Goal: Task Accomplishment & Management: Complete application form

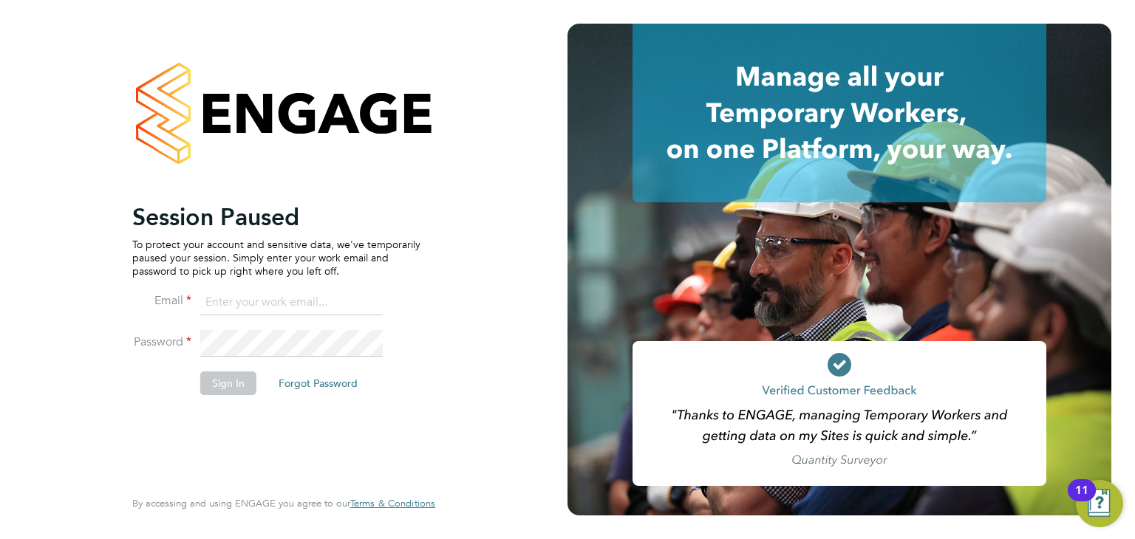
click at [246, 299] on input at bounding box center [291, 303] width 182 height 27
type input "chloe.harding@txmrecruit.co.uk"
click at [231, 381] on button "Sign In" at bounding box center [228, 384] width 56 height 24
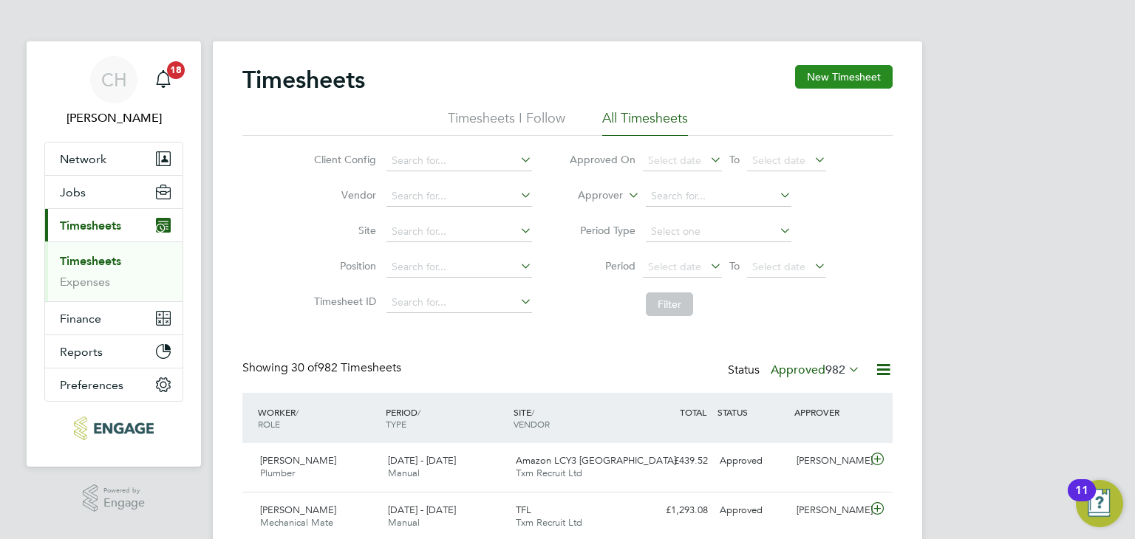
click at [850, 75] on button "New Timesheet" at bounding box center [844, 77] width 98 height 24
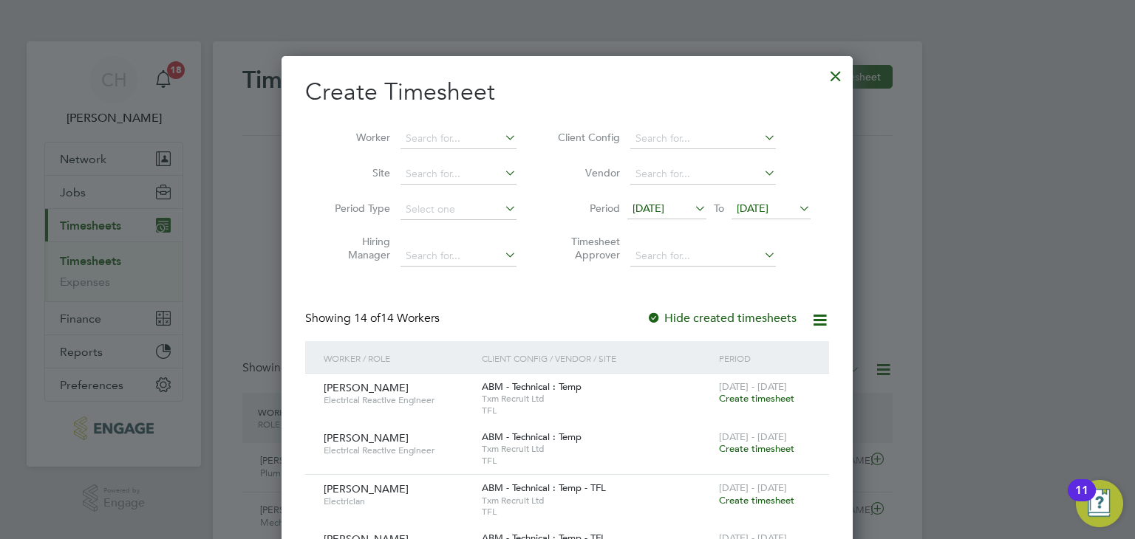
click at [664, 207] on span "12 Sep 2025" at bounding box center [648, 208] width 32 height 13
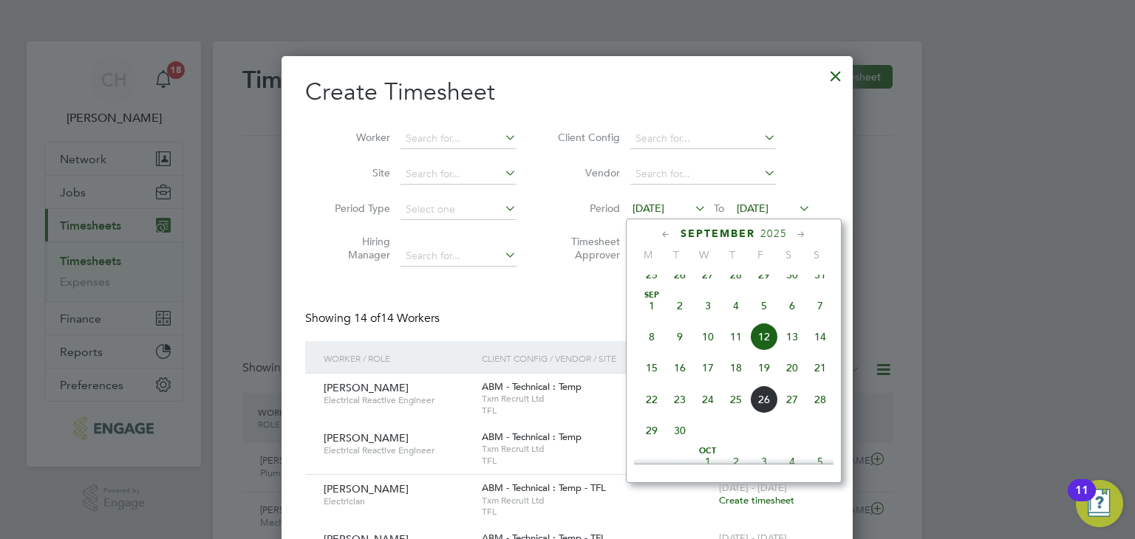
click at [788, 382] on span "20" at bounding box center [792, 368] width 28 height 28
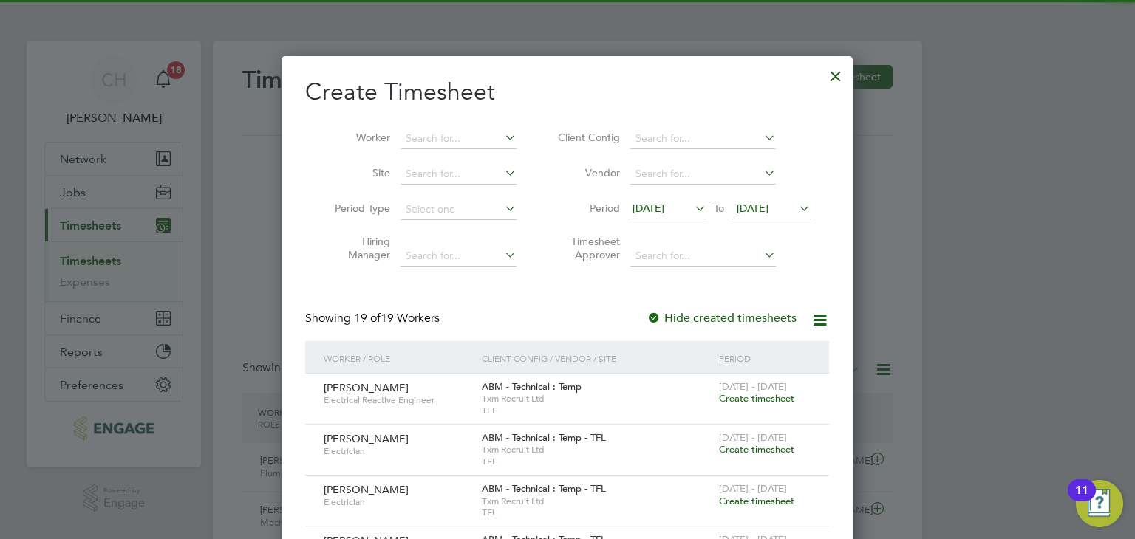
click at [780, 201] on span "20 Sep 2025" at bounding box center [770, 209] width 79 height 20
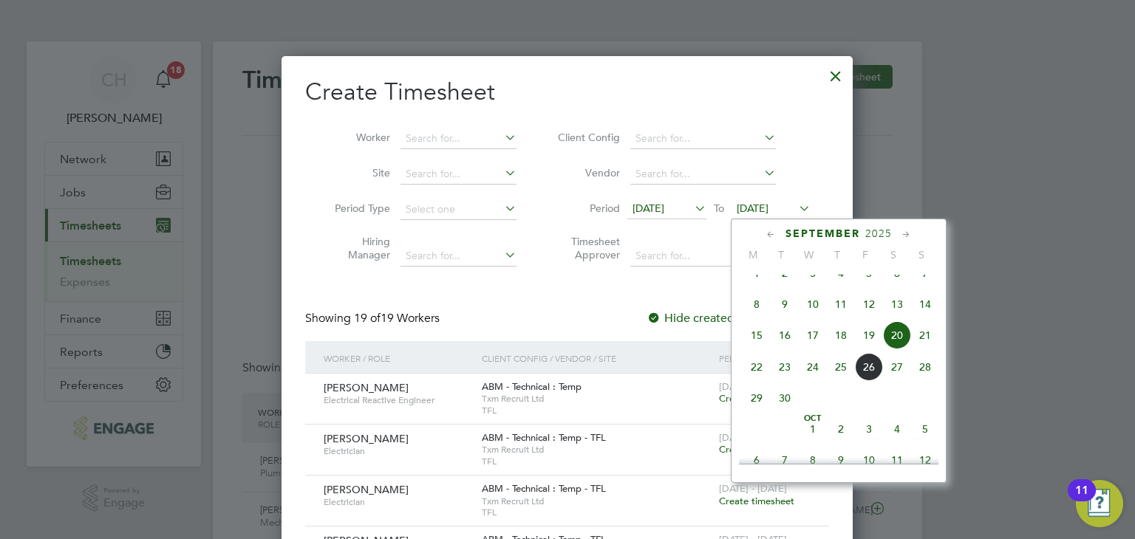
click at [870, 381] on span "26" at bounding box center [869, 367] width 28 height 28
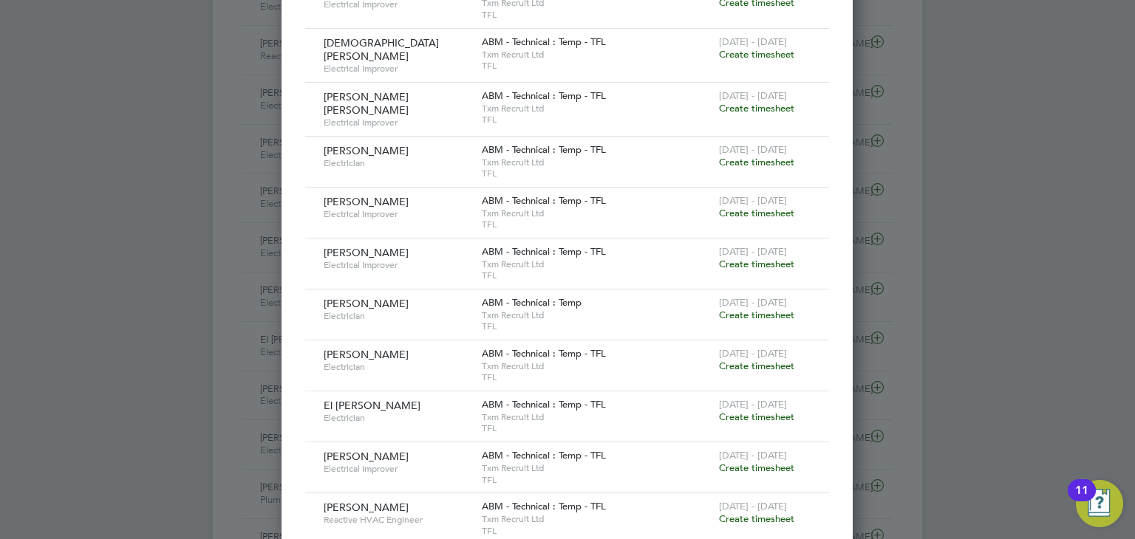
click at [762, 157] on span "Create timesheet" at bounding box center [756, 162] width 75 height 13
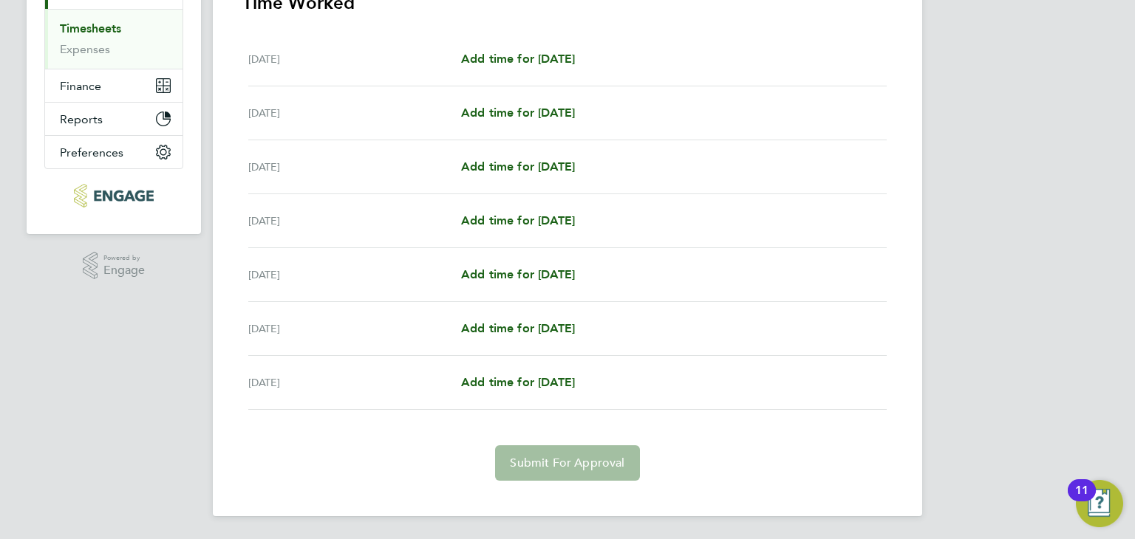
click at [519, 154] on div "Mon 22 Sep Add time for Mon 22 Sep Add time for Mon 22 Sep" at bounding box center [567, 167] width 638 height 54
click at [519, 166] on span "Add time for Mon 22 Sep" at bounding box center [518, 167] width 114 height 14
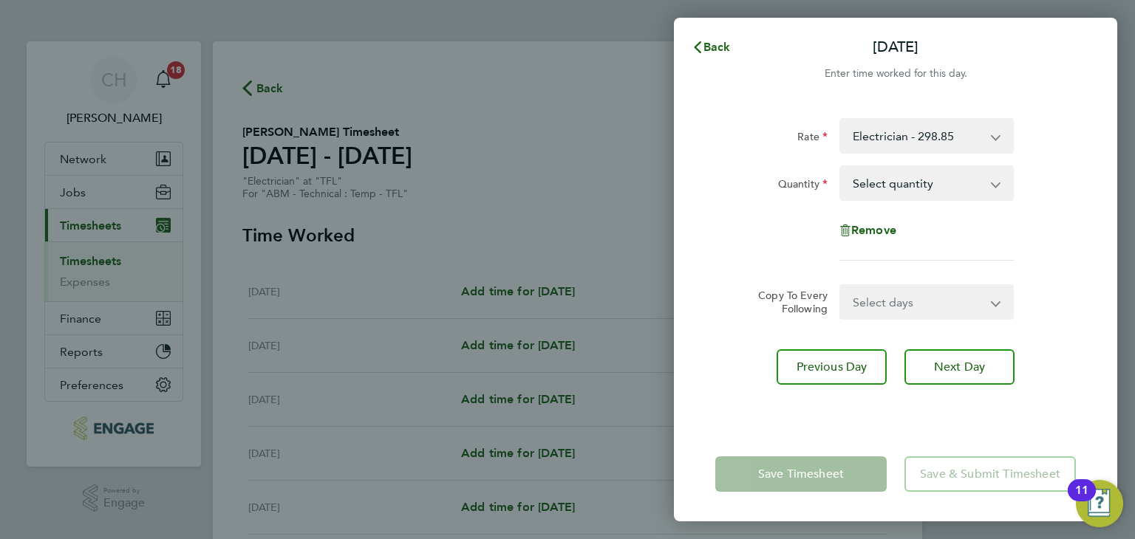
click at [883, 322] on div "Rate Electrician - 298.85 Quantity Select quantity 0.5 1 Remove Copy To Every F…" at bounding box center [895, 263] width 443 height 327
drag, startPoint x: 881, startPoint y: 307, endPoint x: 881, endPoint y: 316, distance: 9.6
click at [881, 307] on select "Select days Day Tuesday Wednesday Thursday Friday" at bounding box center [918, 302] width 155 height 33
drag, startPoint x: 736, startPoint y: 256, endPoint x: 774, endPoint y: 247, distance: 39.6
click at [736, 256] on div "Rate Electrician - 298.85 Quantity Select quantity 0.5 1 Remove" at bounding box center [895, 189] width 361 height 143
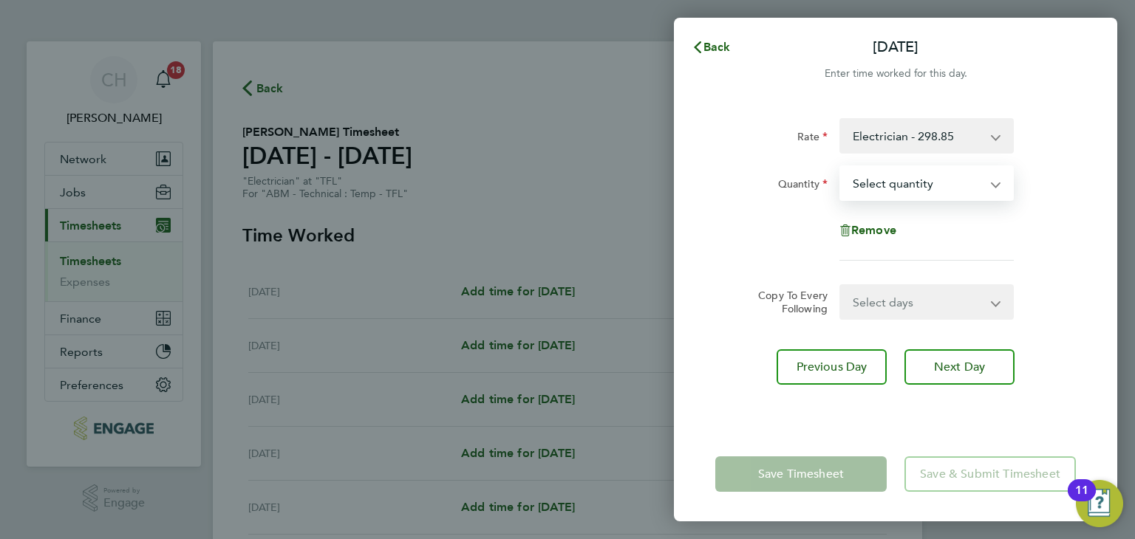
drag, startPoint x: 926, startPoint y: 174, endPoint x: 920, endPoint y: 197, distance: 23.7
click at [925, 178] on select "Select quantity 0.5 1" at bounding box center [918, 183] width 154 height 33
select select "1"
click at [841, 167] on select "Select quantity 0.5 1" at bounding box center [918, 183] width 154 height 33
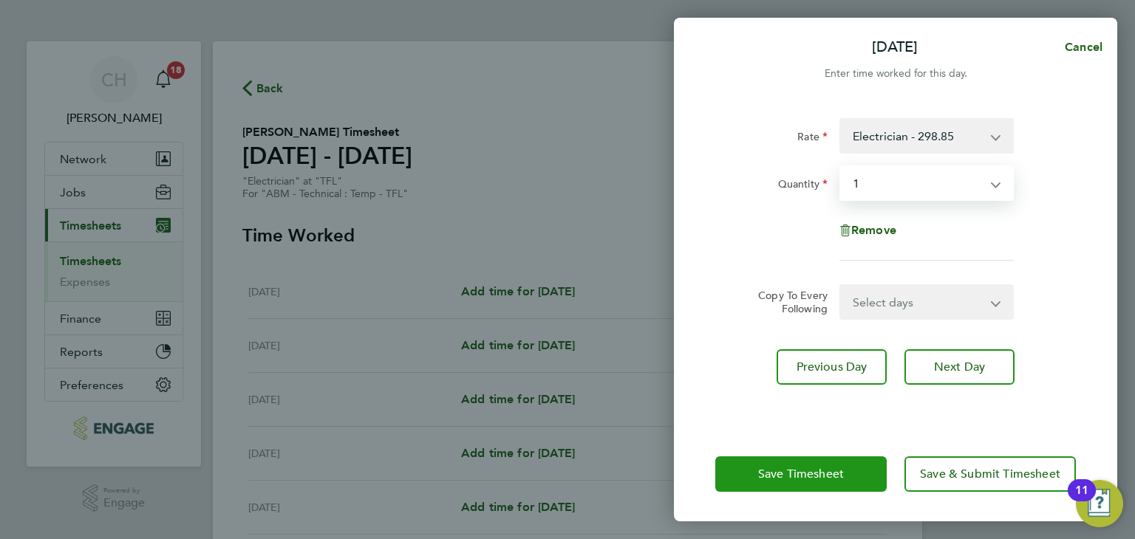
click at [791, 469] on span "Save Timesheet" at bounding box center [801, 474] width 86 height 15
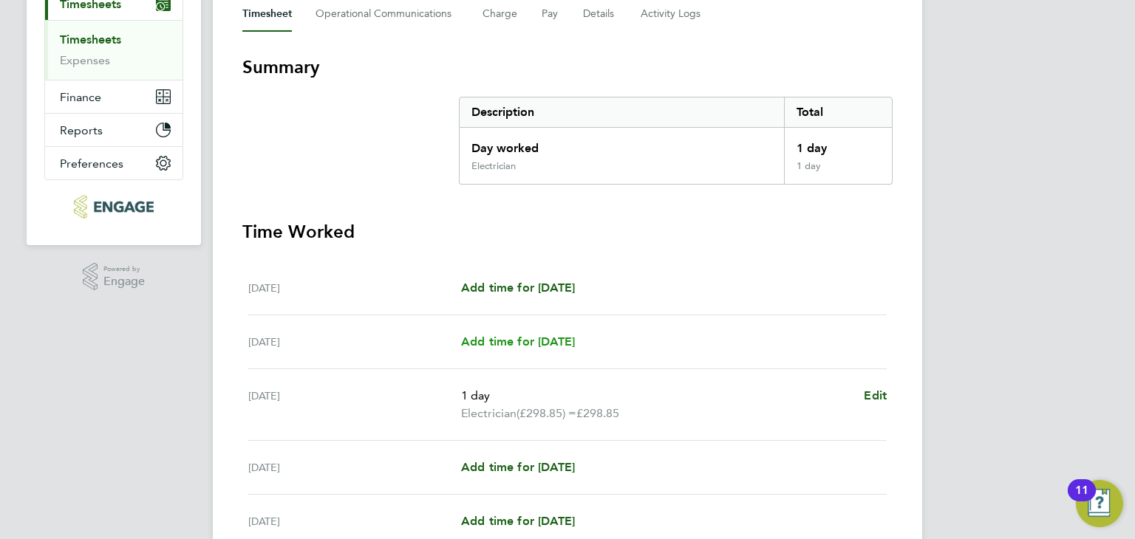
click at [512, 343] on span "Add time for Sun 21 Sep" at bounding box center [518, 342] width 114 height 14
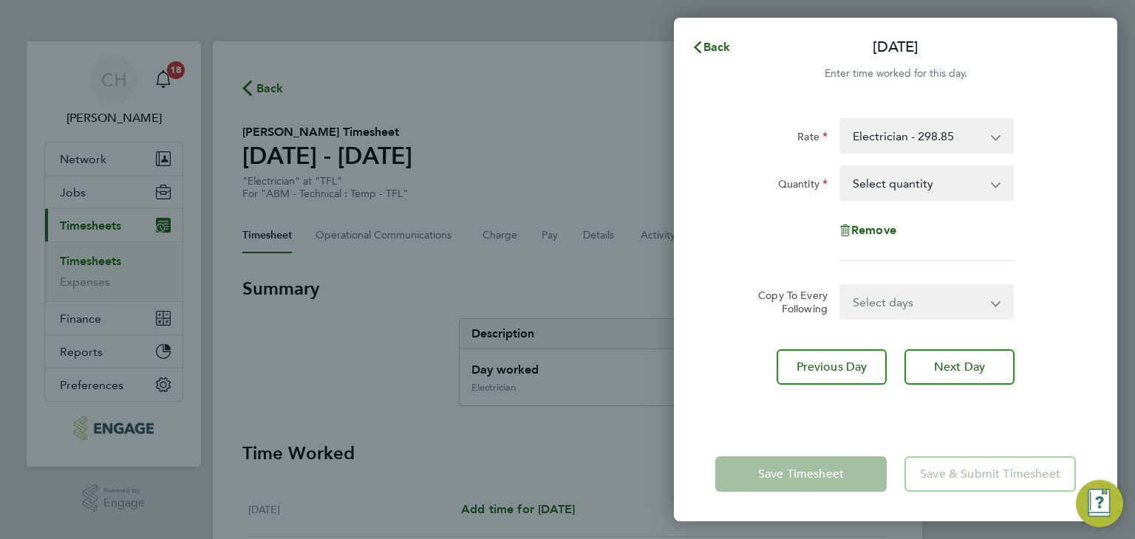
click at [887, 197] on select "Select quantity 0.5 1" at bounding box center [918, 183] width 154 height 33
select select "1"
click at [841, 167] on select "Select quantity 0.5 1" at bounding box center [918, 183] width 154 height 33
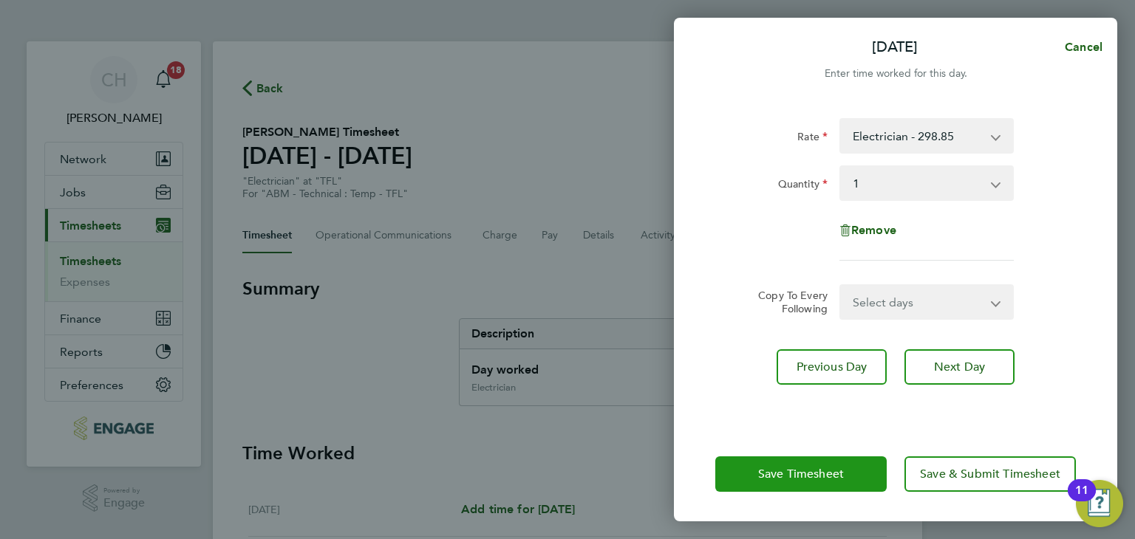
click at [786, 474] on span "Save Timesheet" at bounding box center [801, 474] width 86 height 15
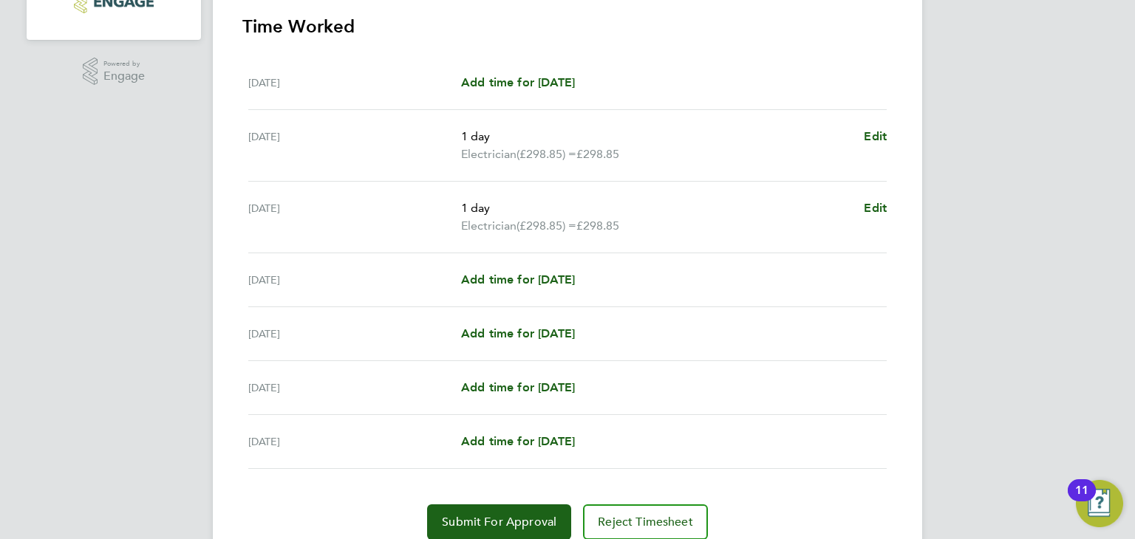
scroll to position [443, 0]
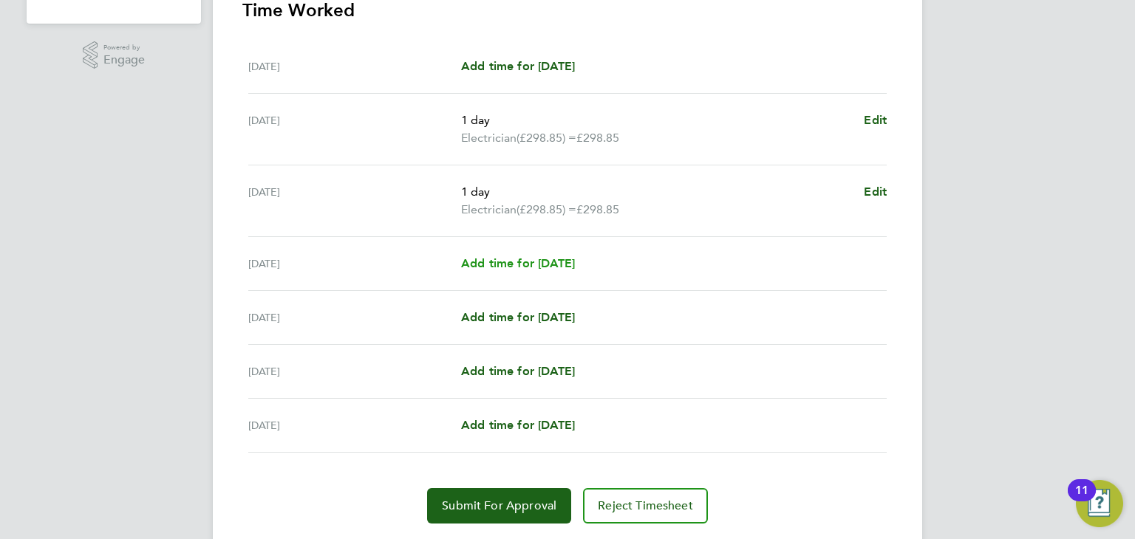
click at [549, 259] on span "Add time for Tue 23 Sep" at bounding box center [518, 263] width 114 height 14
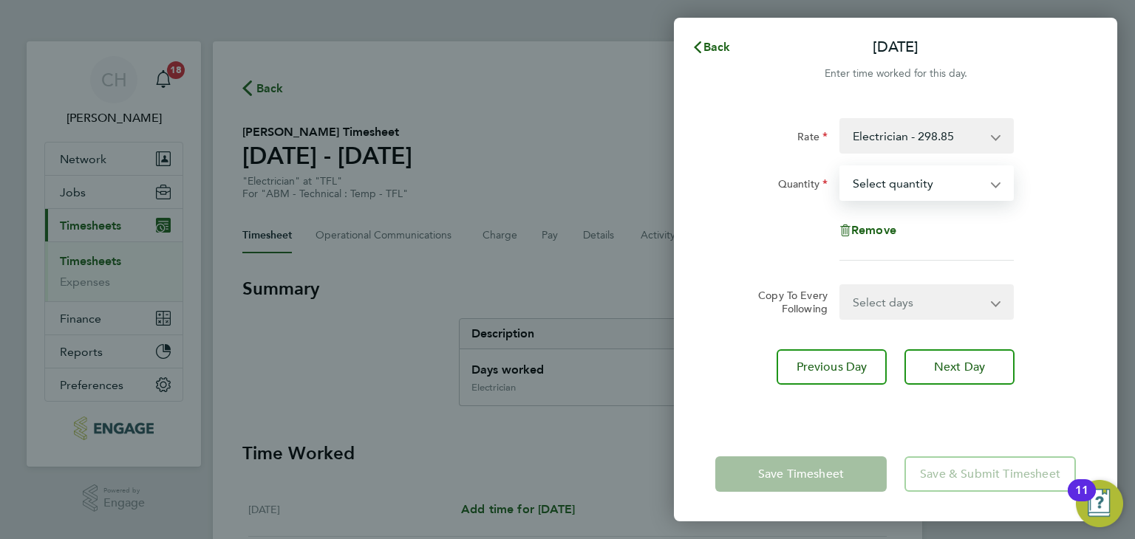
drag, startPoint x: 889, startPoint y: 181, endPoint x: 889, endPoint y: 198, distance: 17.0
click at [889, 181] on select "Select quantity 0.5 1" at bounding box center [918, 183] width 154 height 33
select select "1"
click at [841, 167] on select "Select quantity 0.5 1" at bounding box center [918, 183] width 154 height 33
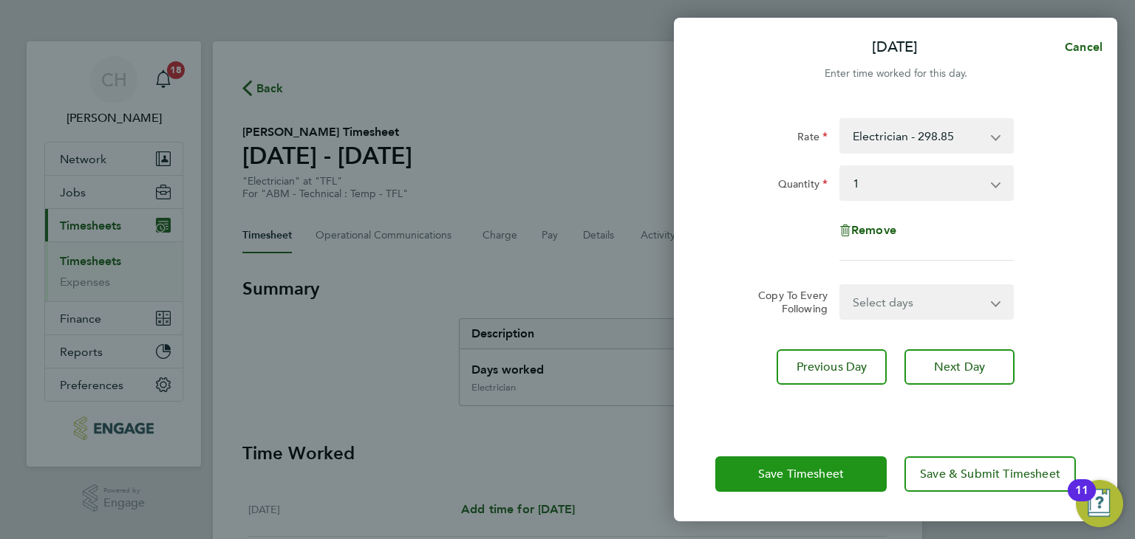
click at [797, 481] on button "Save Timesheet" at bounding box center [800, 474] width 171 height 35
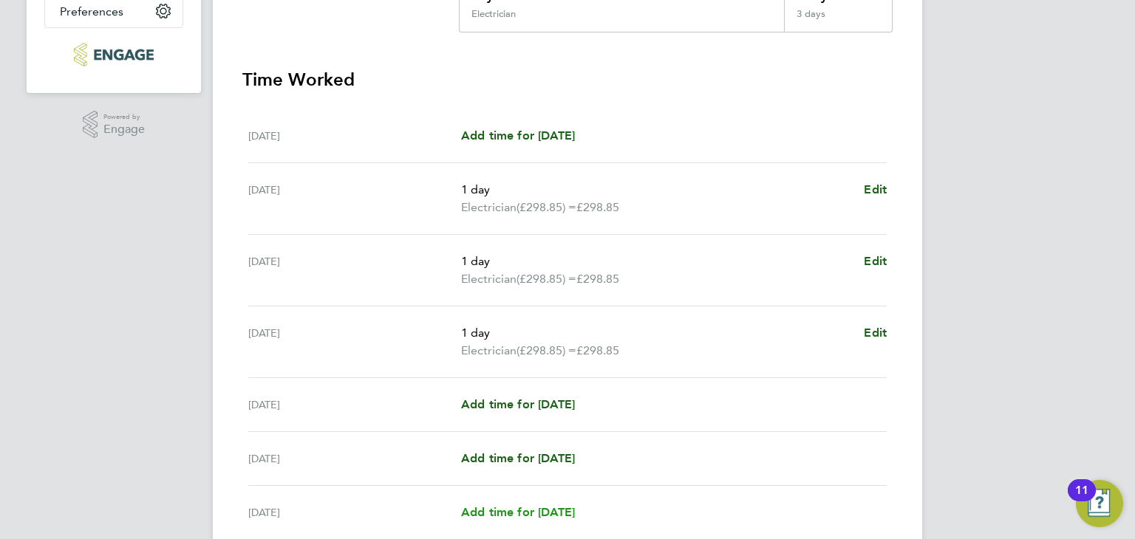
scroll to position [502, 0]
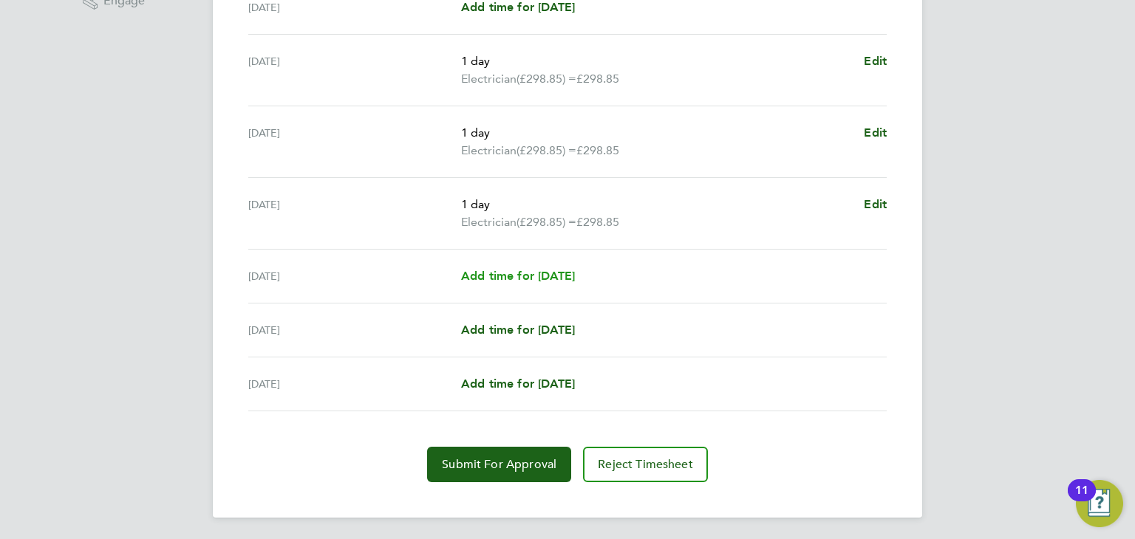
click at [525, 276] on span "Add time for Wed 24 Sep" at bounding box center [518, 276] width 114 height 14
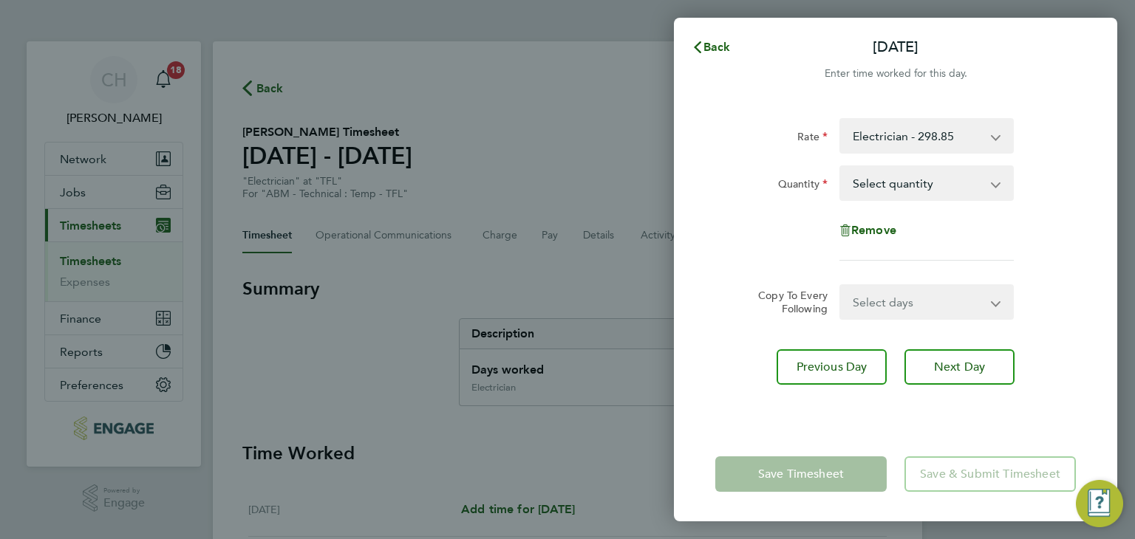
drag, startPoint x: 887, startPoint y: 181, endPoint x: 881, endPoint y: 197, distance: 16.6
click at [887, 181] on select "Select quantity 0.5 1" at bounding box center [918, 183] width 154 height 33
select select "1"
click at [841, 167] on select "Select quantity 0.5 1" at bounding box center [918, 183] width 154 height 33
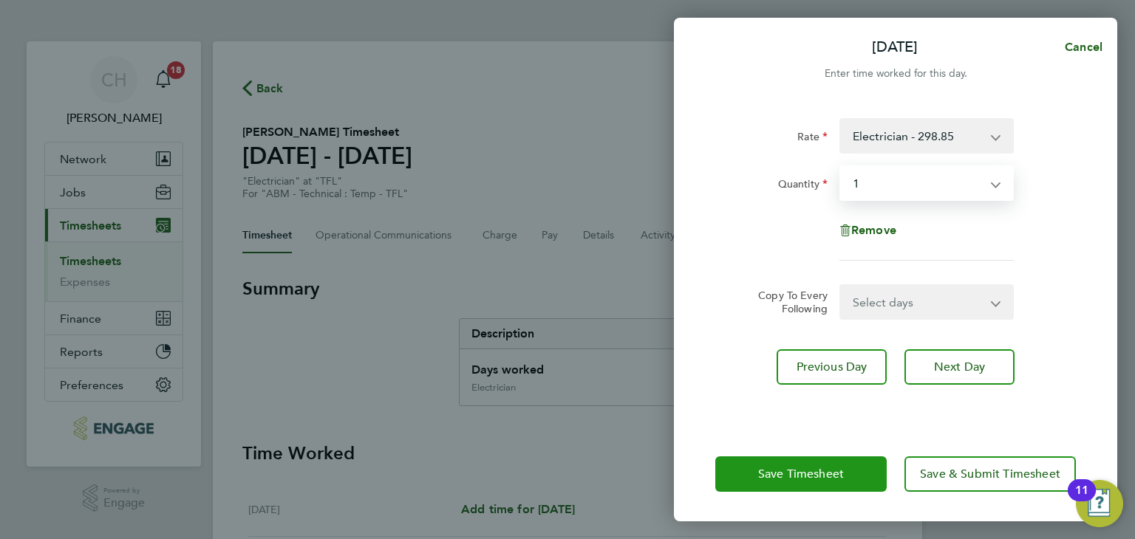
click at [815, 459] on button "Save Timesheet" at bounding box center [800, 474] width 171 height 35
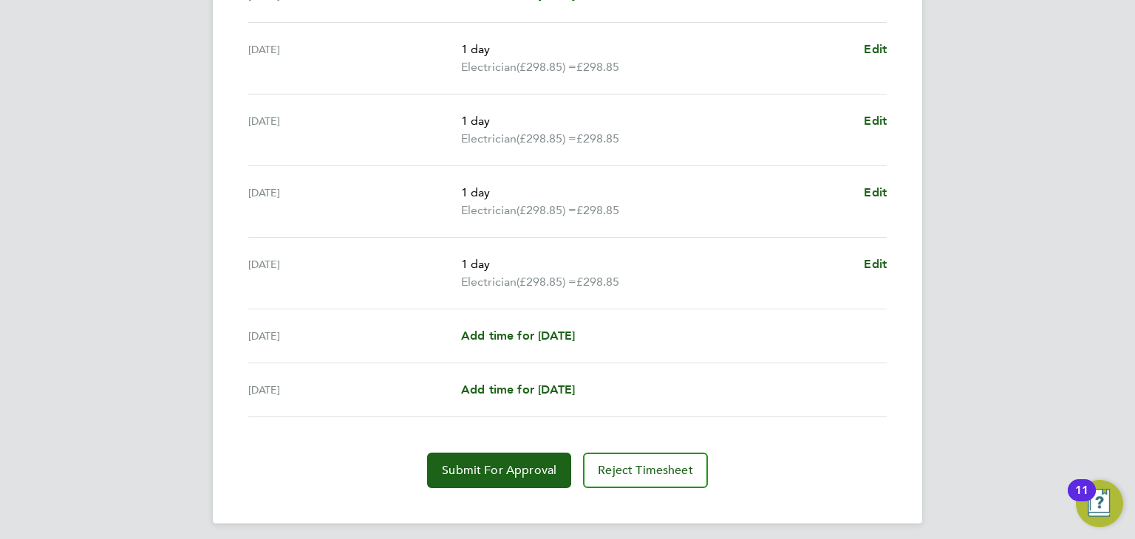
scroll to position [517, 0]
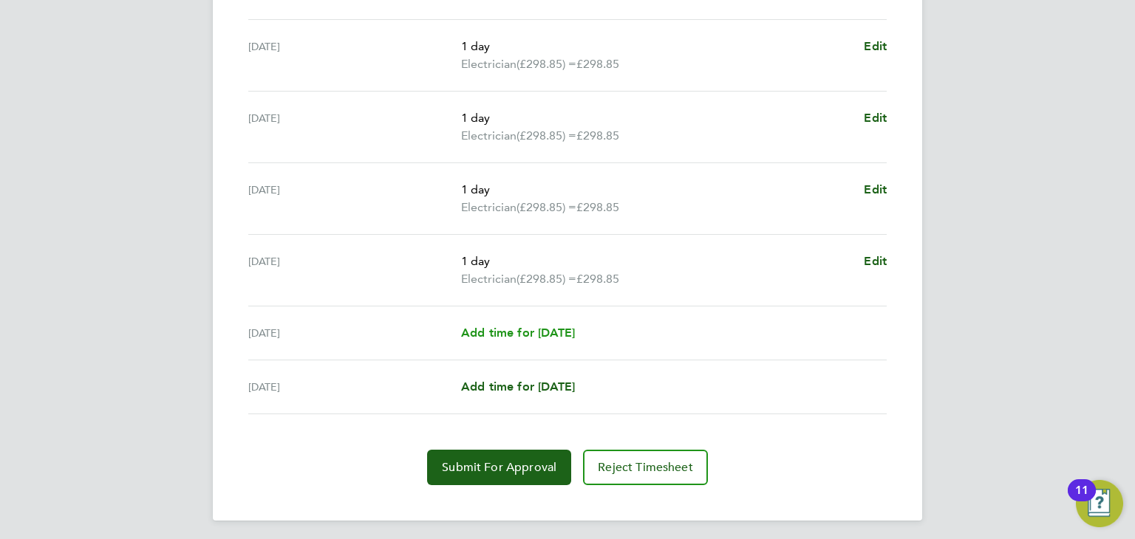
click at [535, 335] on span "Add time for Thu 25 Sep" at bounding box center [518, 333] width 114 height 14
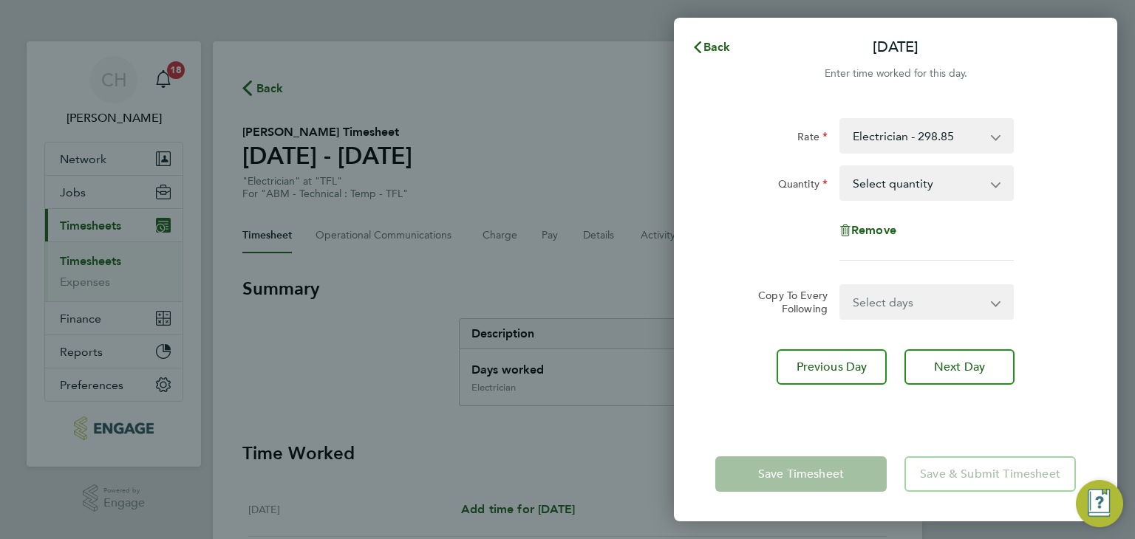
click at [884, 186] on select "Select quantity 0.5 1" at bounding box center [918, 183] width 154 height 33
select select "1"
click at [841, 167] on select "Select quantity 0.5 1" at bounding box center [918, 183] width 154 height 33
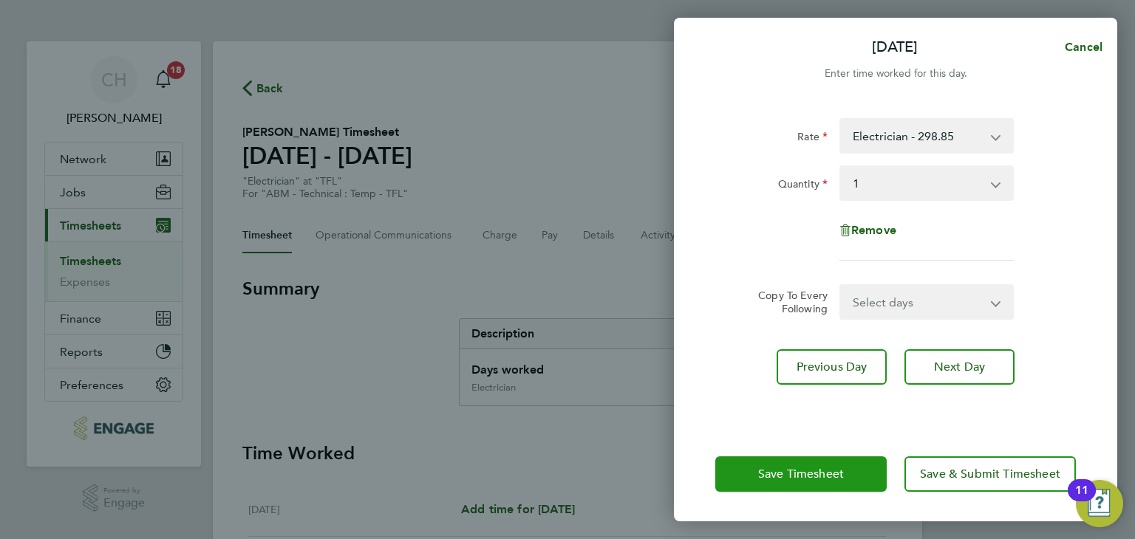
click at [793, 468] on span "Save Timesheet" at bounding box center [801, 474] width 86 height 15
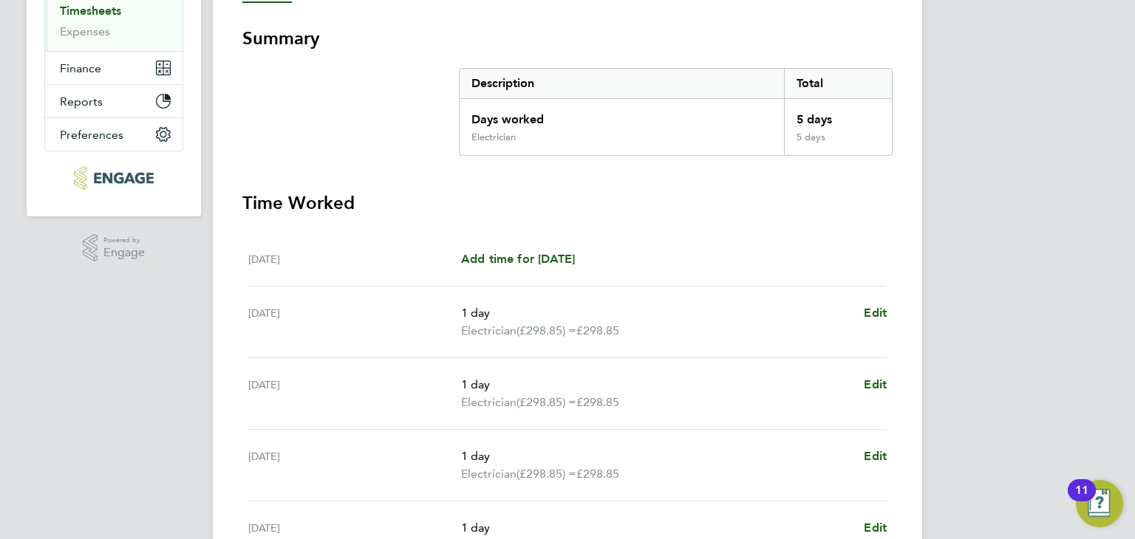
scroll to position [517, 0]
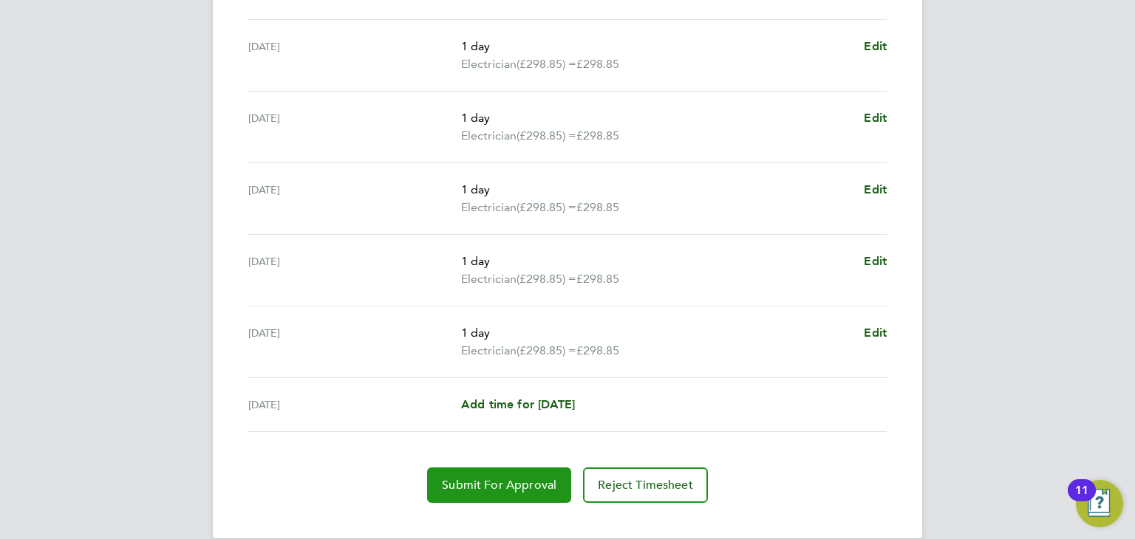
click at [504, 479] on span "Submit For Approval" at bounding box center [499, 485] width 115 height 15
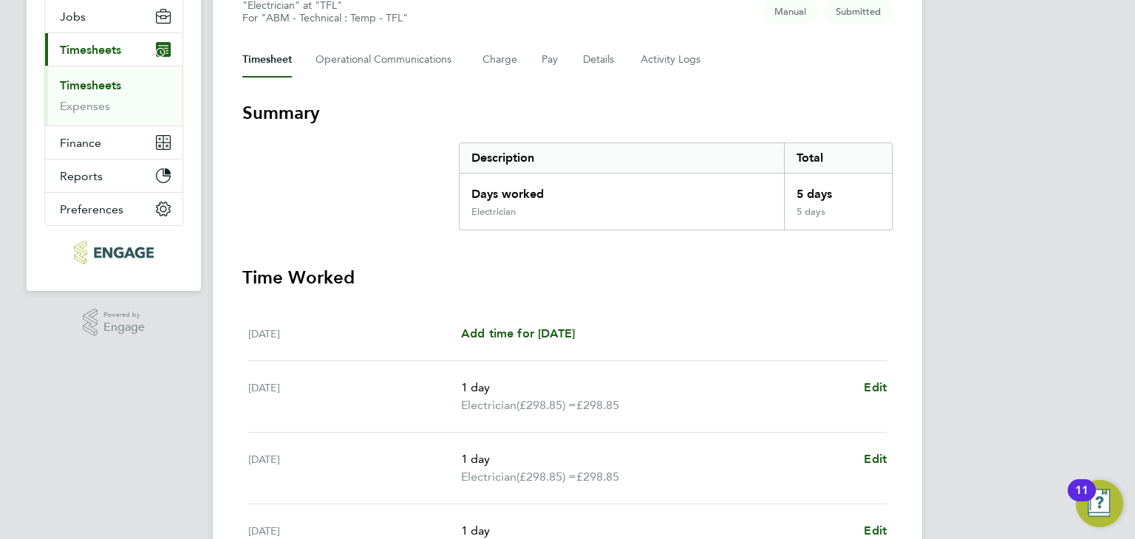
scroll to position [0, 0]
